Goal: Transaction & Acquisition: Subscribe to service/newsletter

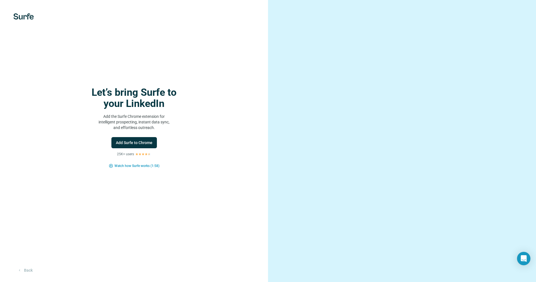
click at [111, 115] on p "Add the Surfe Chrome extension for intelligent prospecting, instant data sync, …" at bounding box center [134, 122] width 112 height 17
drag, startPoint x: 106, startPoint y: 116, endPoint x: 155, endPoint y: 130, distance: 50.6
click at [155, 130] on p "Add the Surfe Chrome extension for intelligent prospecting, instant data sync, …" at bounding box center [134, 122] width 112 height 17
click at [28, 270] on button "Back" at bounding box center [24, 270] width 23 height 10
click at [149, 142] on span "Add Surfe to Chrome" at bounding box center [134, 143] width 37 height 6
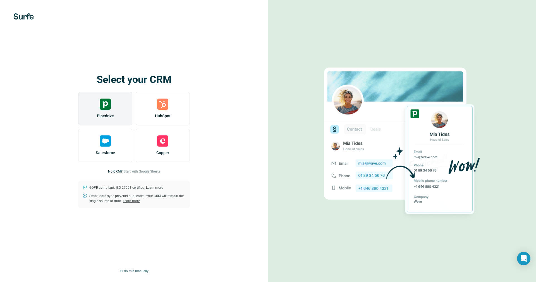
click at [106, 106] on img at bounding box center [105, 104] width 11 height 11
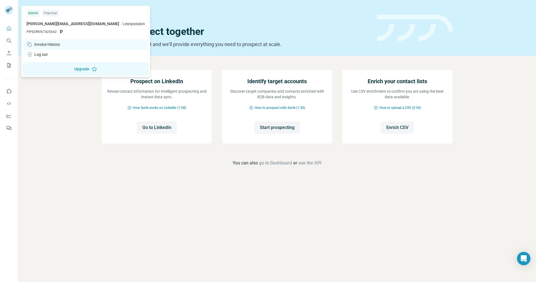
click at [57, 45] on div "Invoice History" at bounding box center [44, 45] width 34 height 6
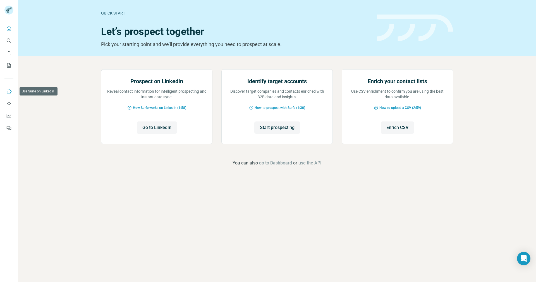
click at [9, 90] on icon "Use Surfe on LinkedIn" at bounding box center [9, 91] width 6 height 6
